Goal: Task Accomplishment & Management: Use online tool/utility

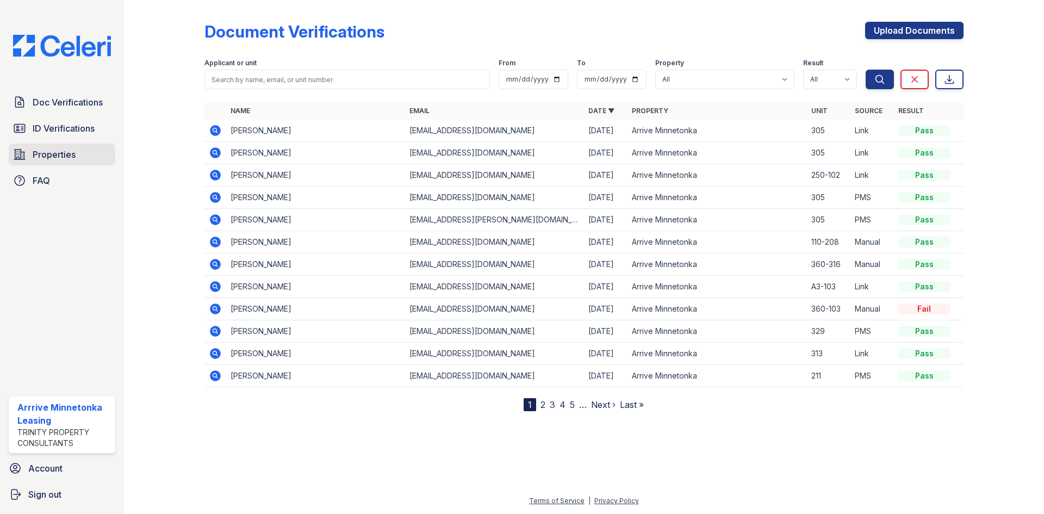
click at [35, 149] on span "Properties" at bounding box center [54, 154] width 43 height 13
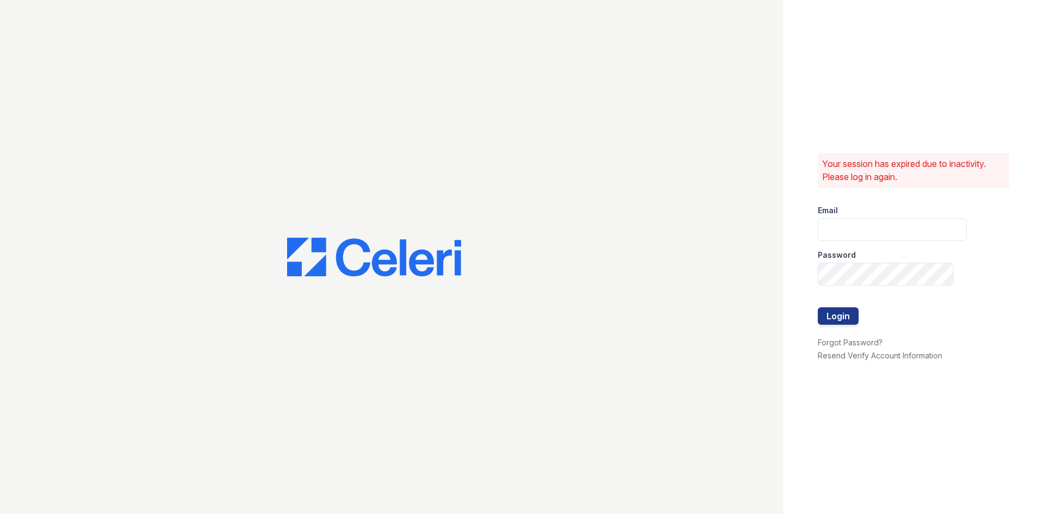
type input "[EMAIL_ADDRESS][DOMAIN_NAME]"
click at [832, 312] on button "Login" at bounding box center [838, 315] width 41 height 17
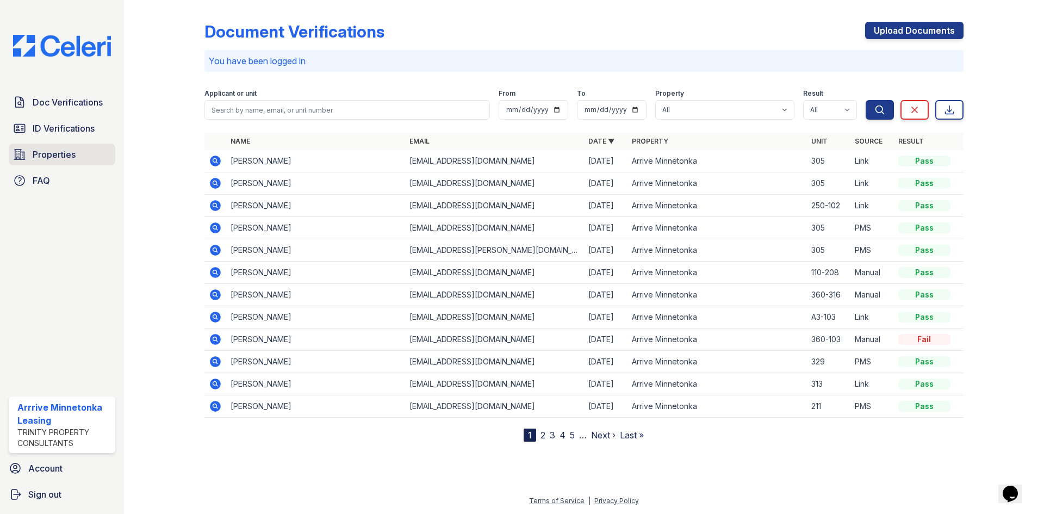
click at [51, 158] on span "Properties" at bounding box center [54, 154] width 43 height 13
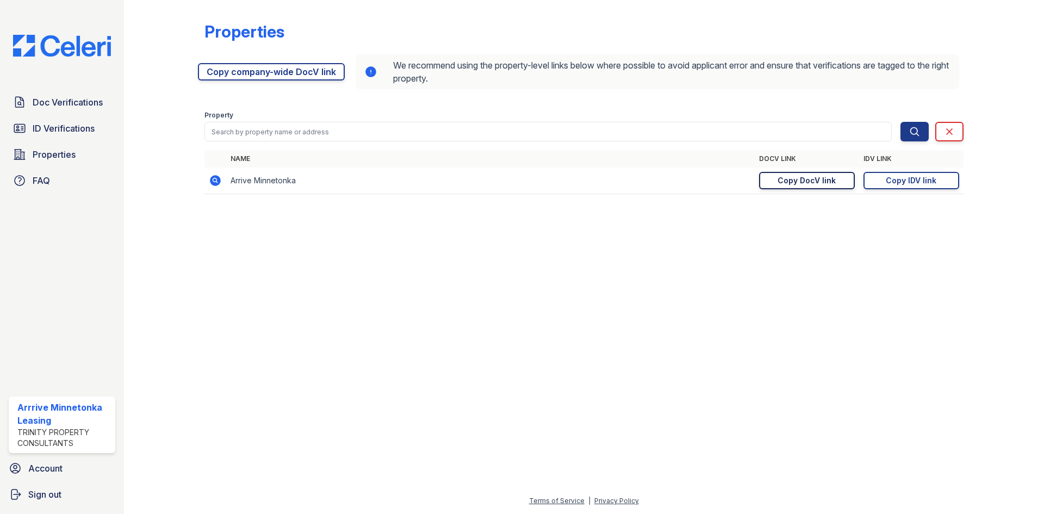
click at [797, 185] on div "Copy DocV link" at bounding box center [807, 180] width 58 height 11
click at [33, 106] on span "Doc Verifications" at bounding box center [68, 102] width 70 height 13
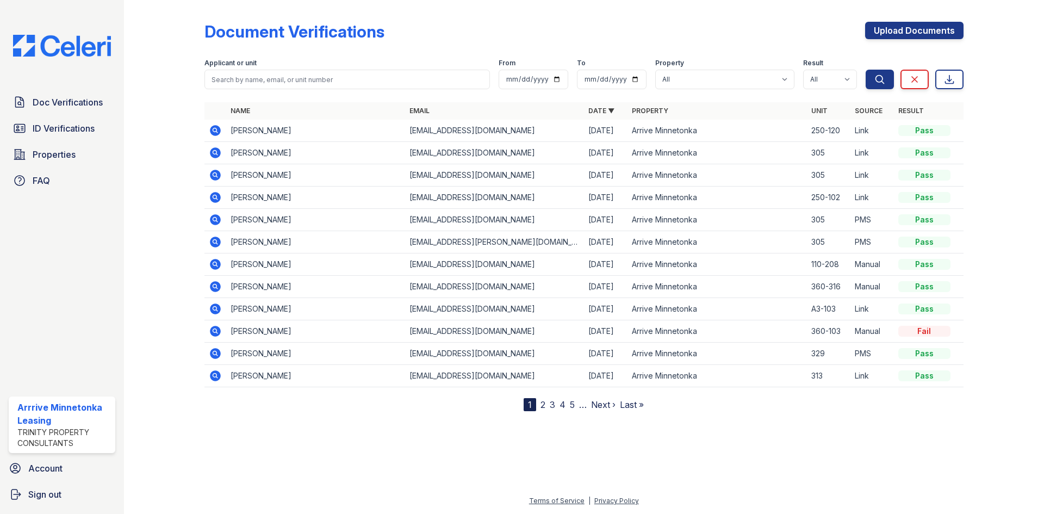
click at [219, 131] on icon at bounding box center [215, 130] width 11 height 11
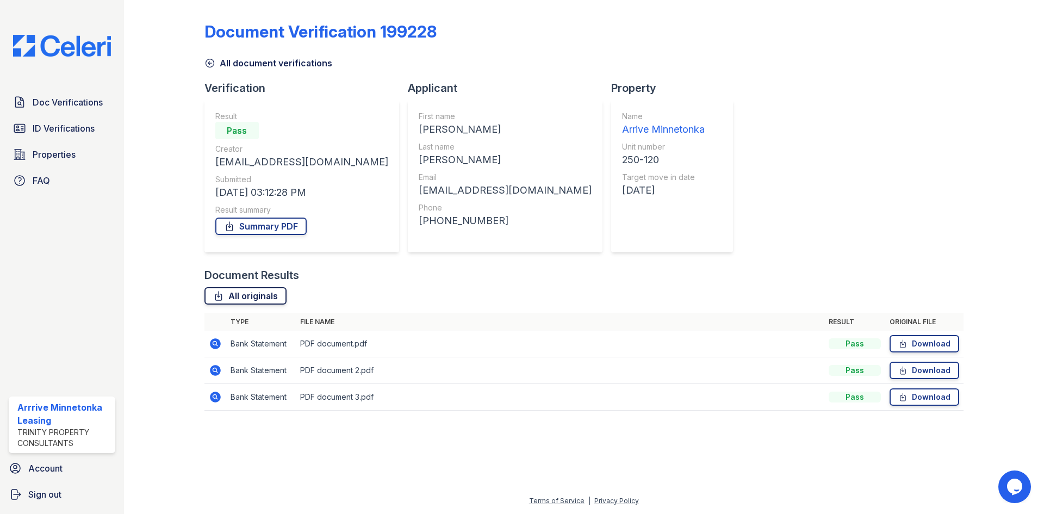
click at [253, 298] on link "All originals" at bounding box center [246, 295] width 82 height 17
